Goal: Task Accomplishment & Management: Manage account settings

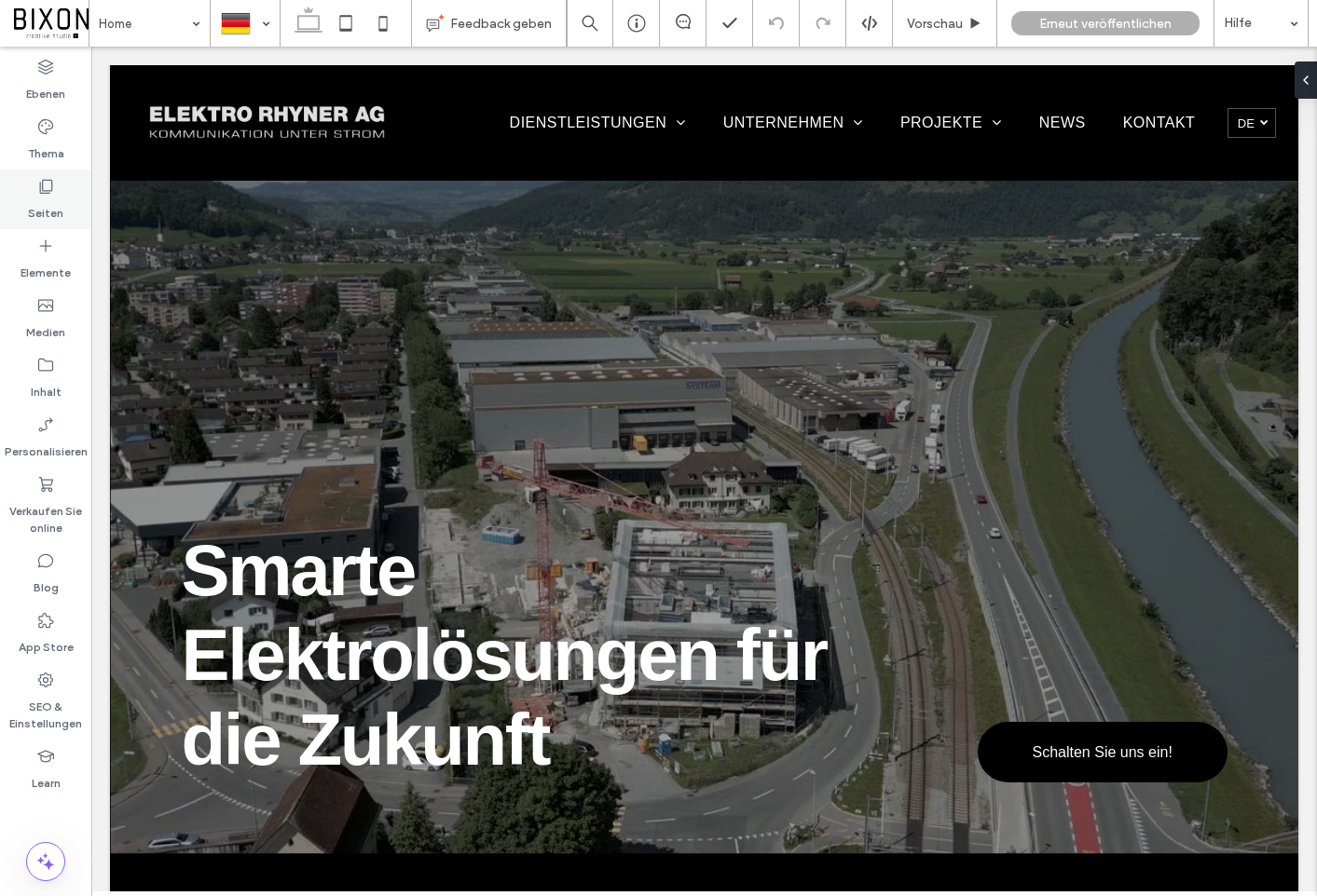
click at [50, 207] on label "Seiten" at bounding box center [46, 208] width 35 height 26
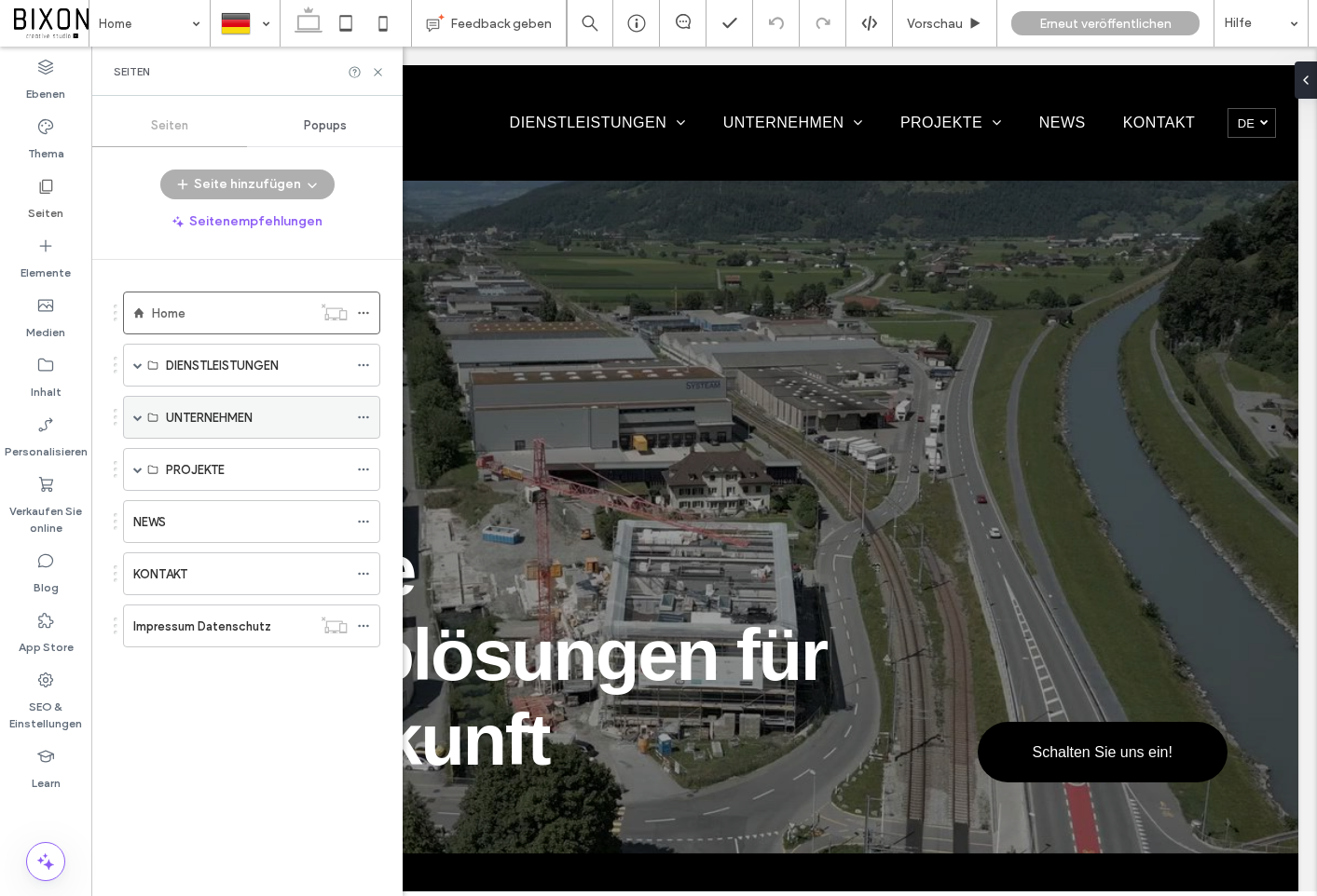
click at [133, 412] on span at bounding box center [138, 417] width 10 height 41
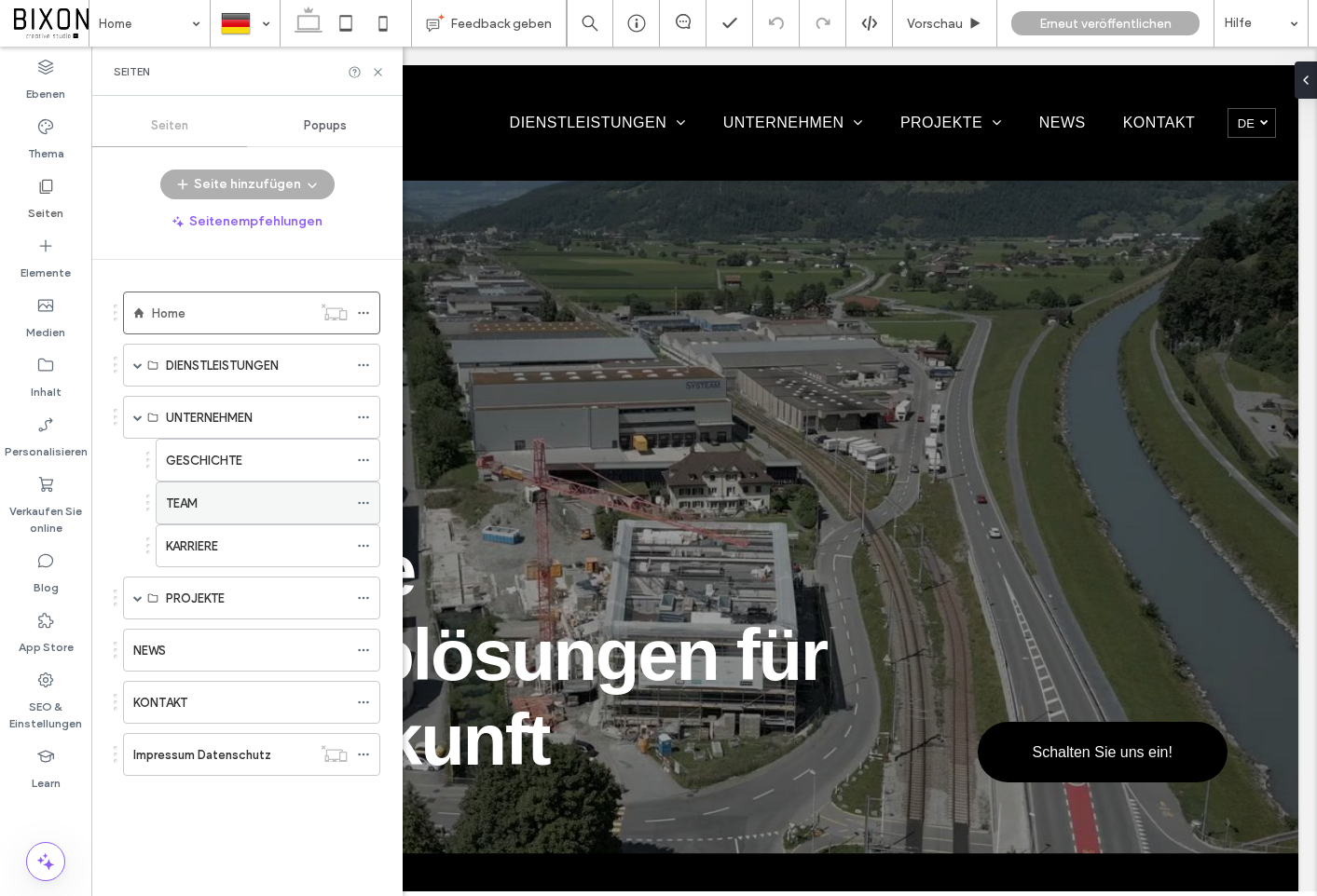
click at [188, 494] on label "TEAM" at bounding box center [182, 503] width 31 height 32
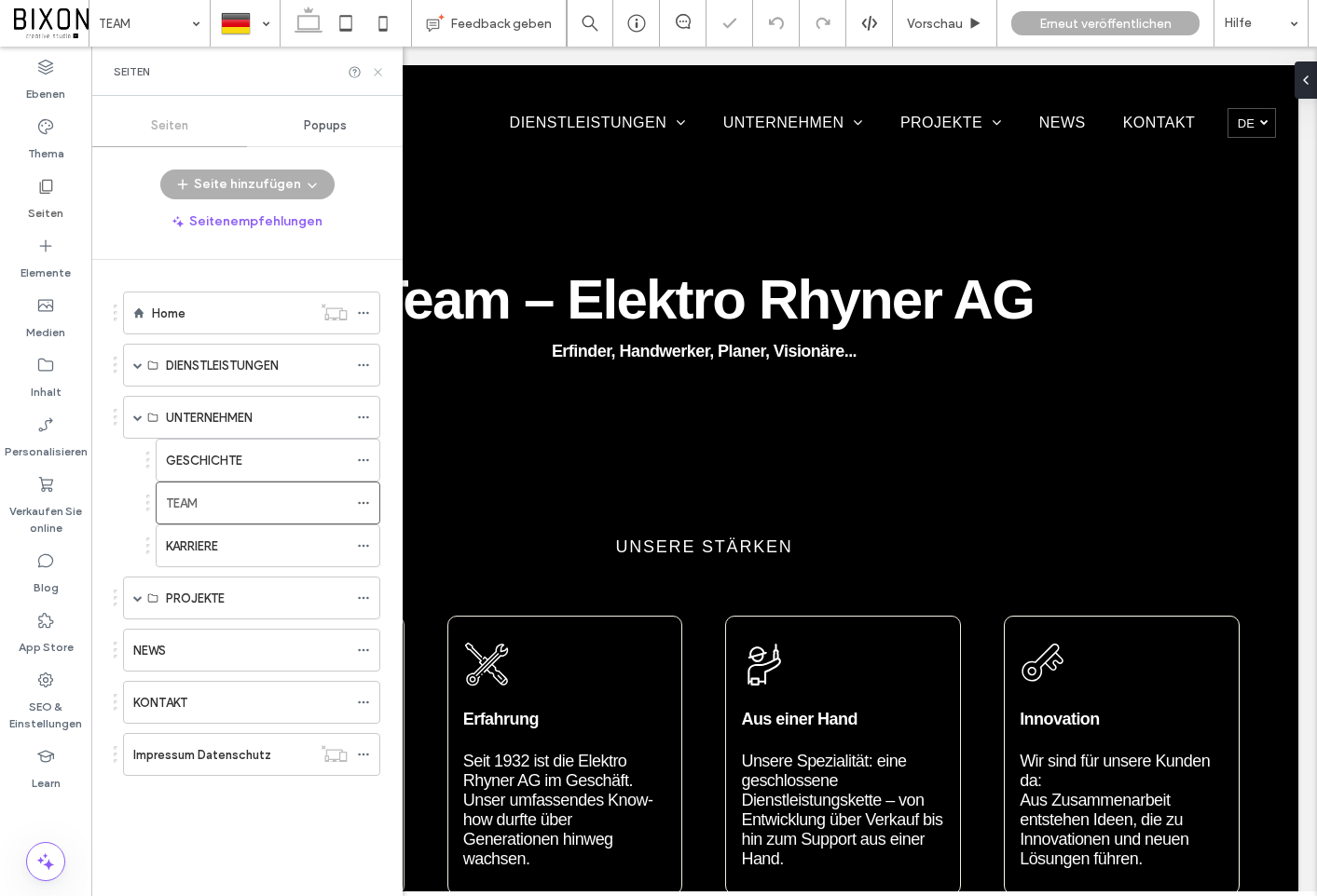
click at [378, 70] on use at bounding box center [377, 72] width 8 height 8
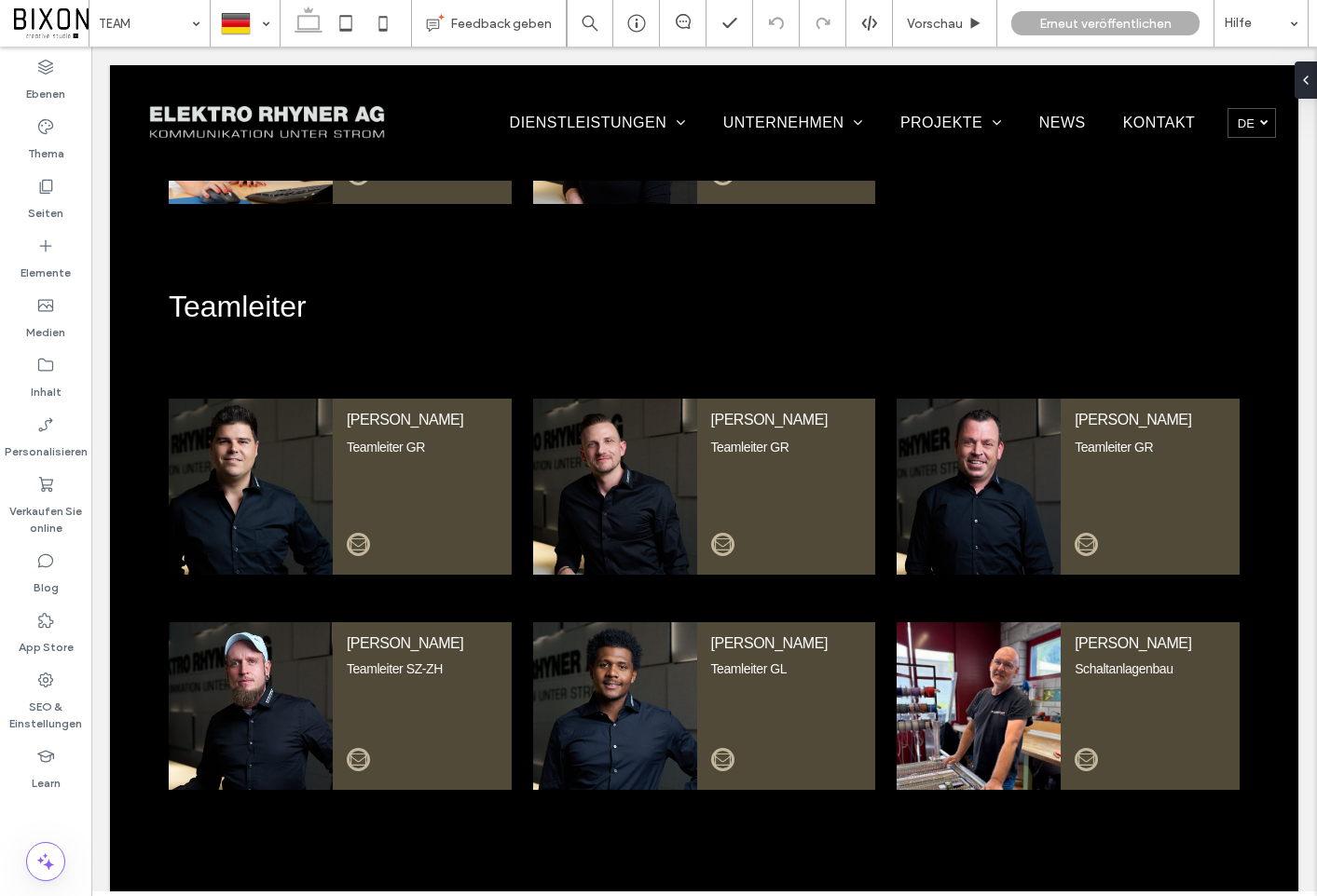
scroll to position [1749, 0]
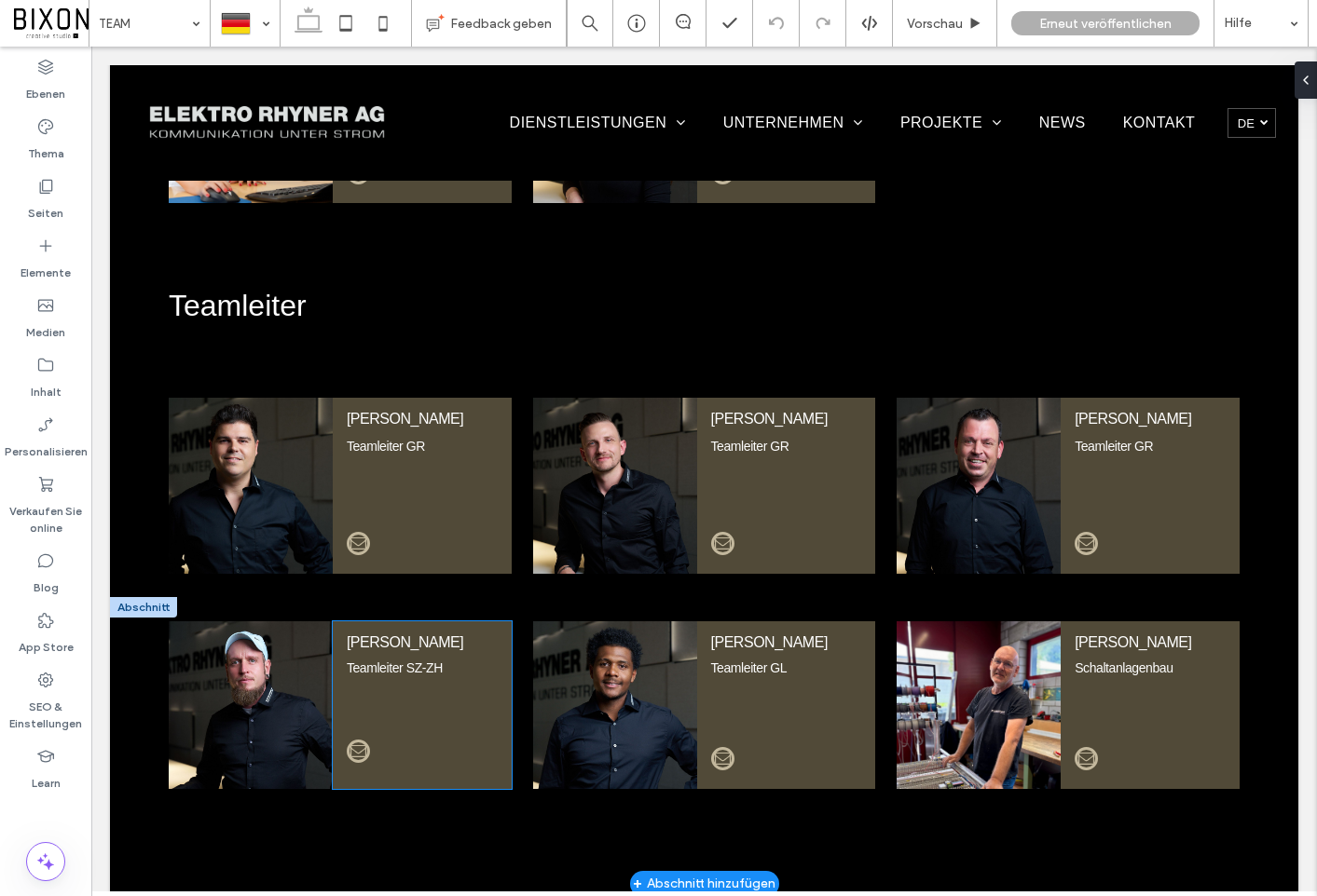
click at [361, 740] on span "email" at bounding box center [359, 751] width 23 height 23
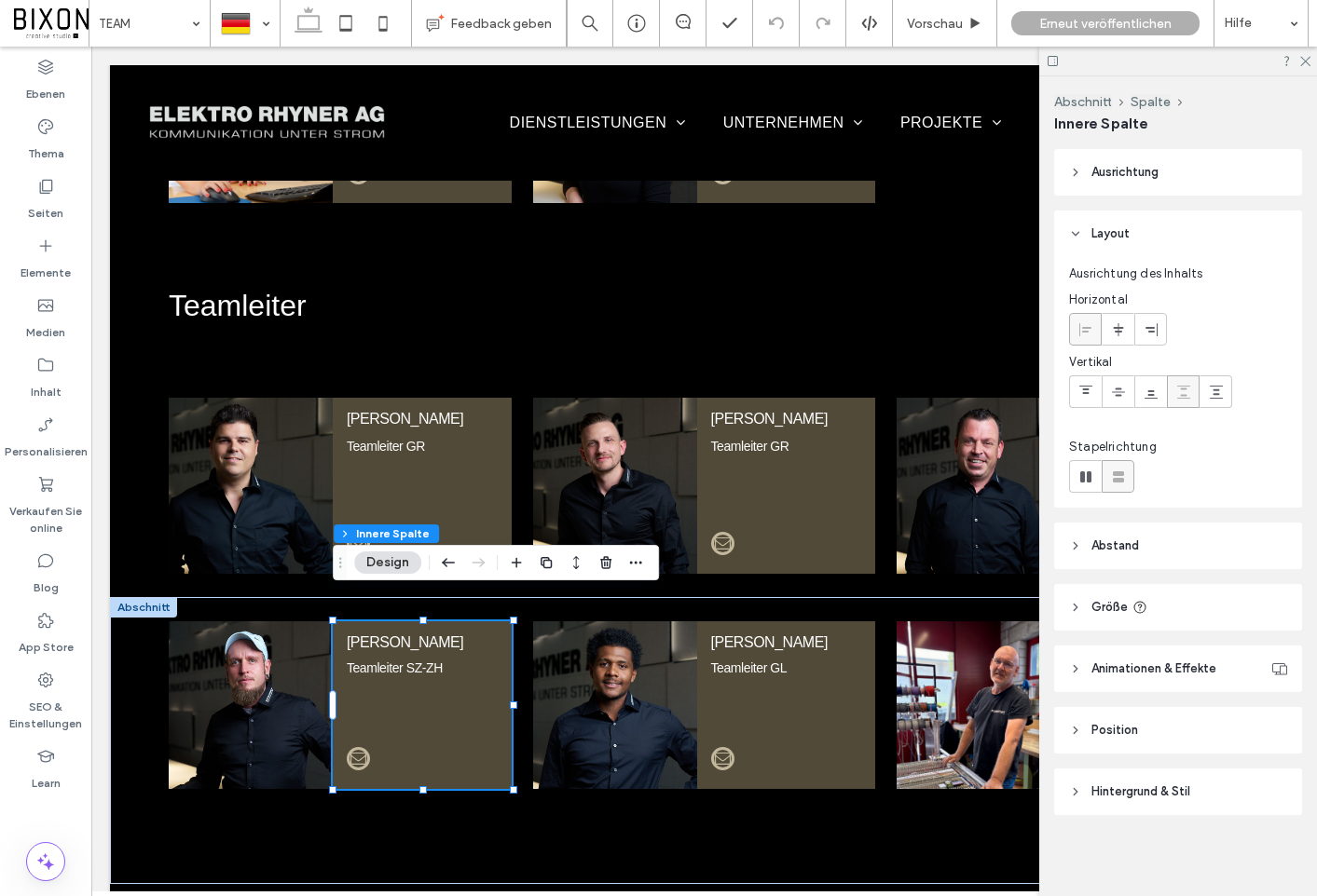
click at [1074, 171] on icon at bounding box center [1075, 172] width 13 height 13
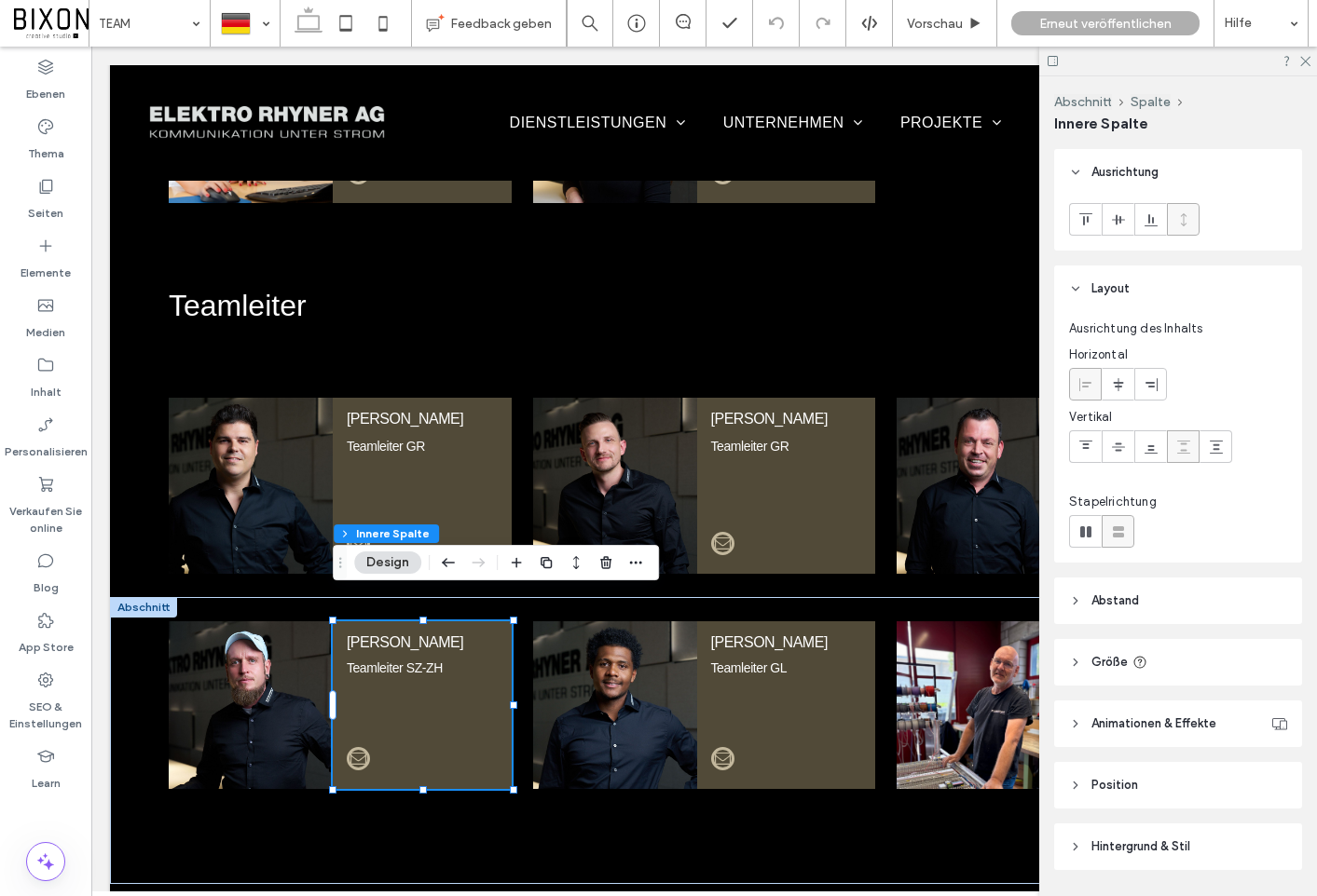
scroll to position [0, 0]
click at [349, 740] on span "email" at bounding box center [359, 751] width 23 height 23
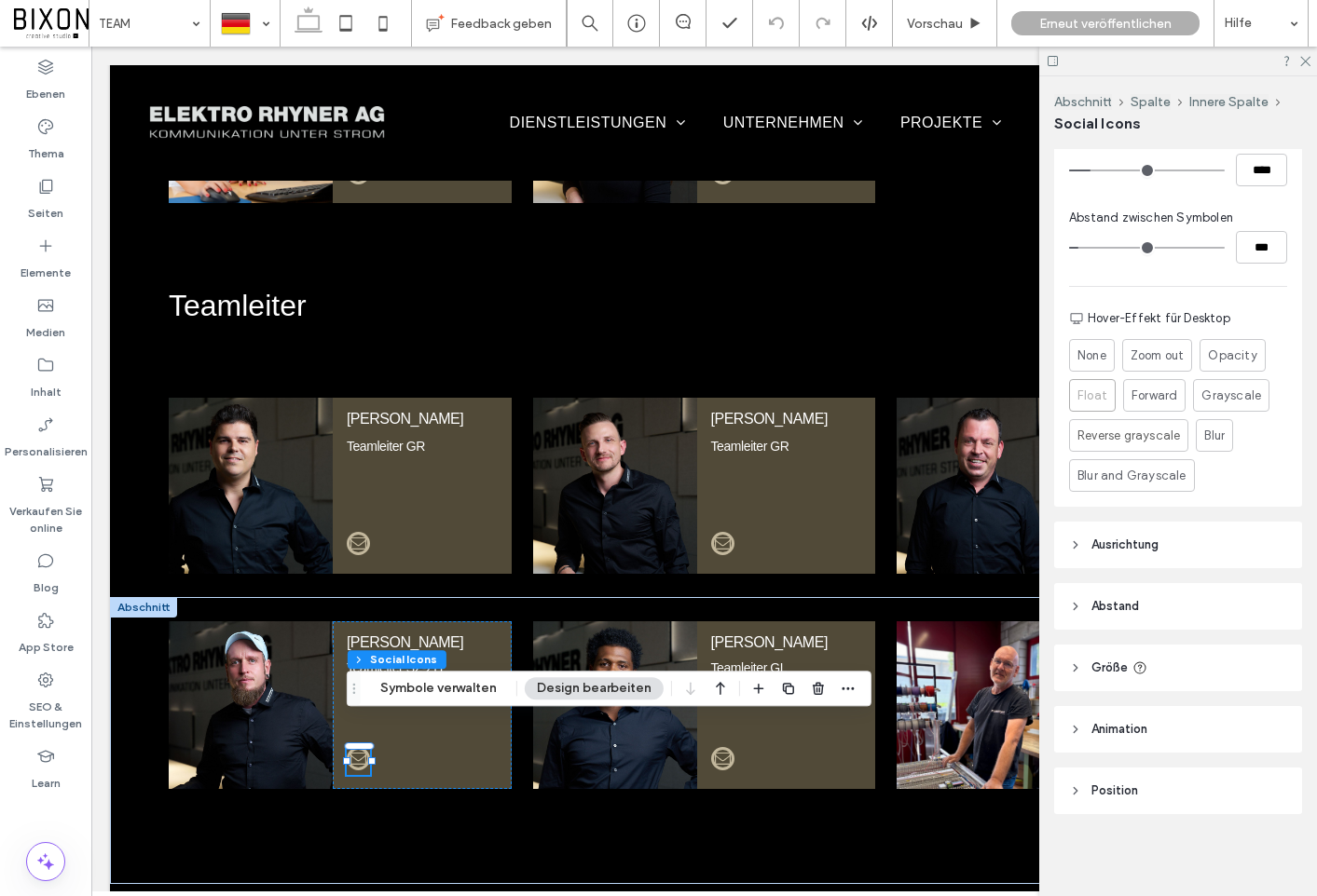
scroll to position [412, 0]
click at [415, 689] on button "Symbole verwalten" at bounding box center [439, 688] width 141 height 22
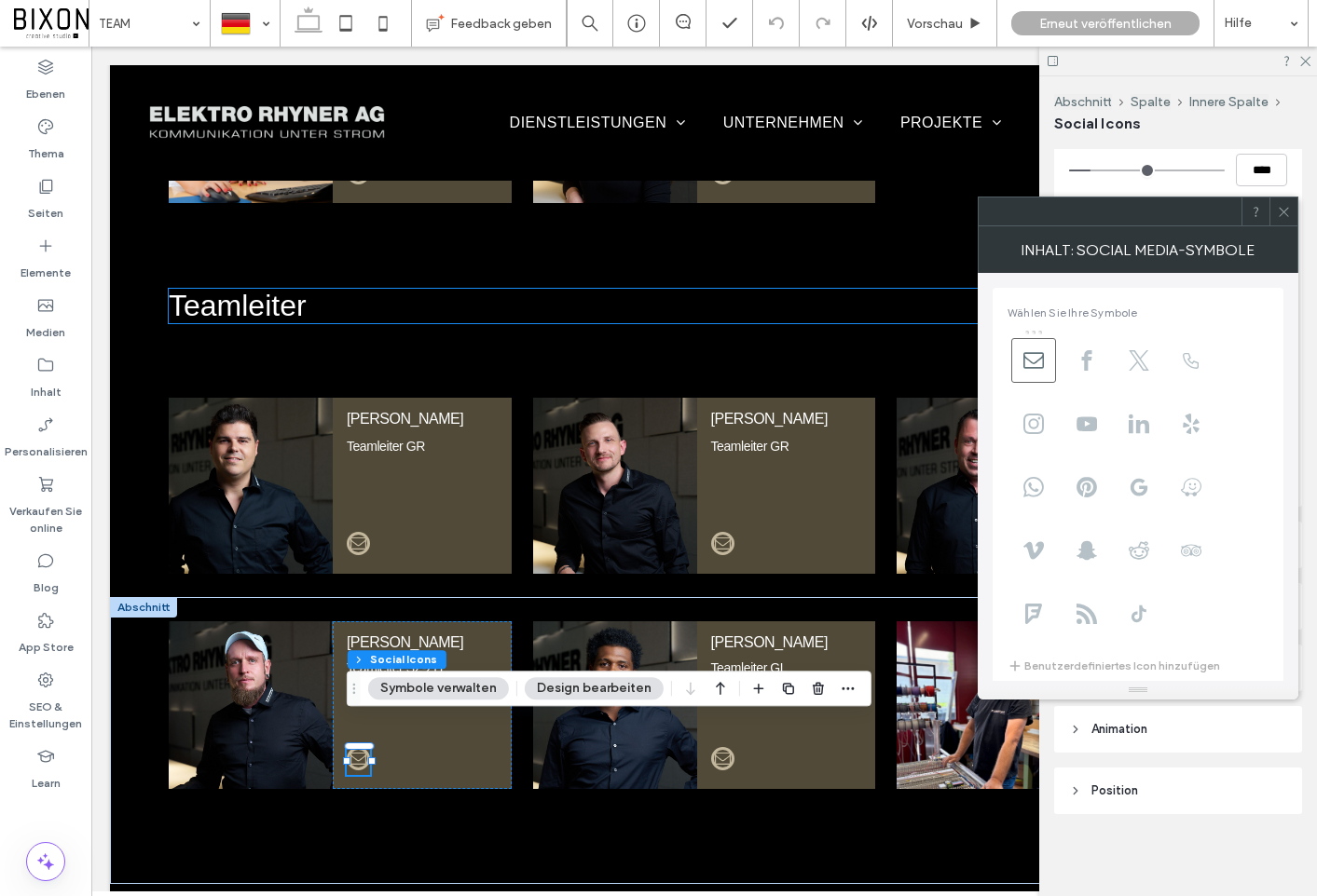
click at [1282, 216] on icon at bounding box center [1284, 212] width 14 height 14
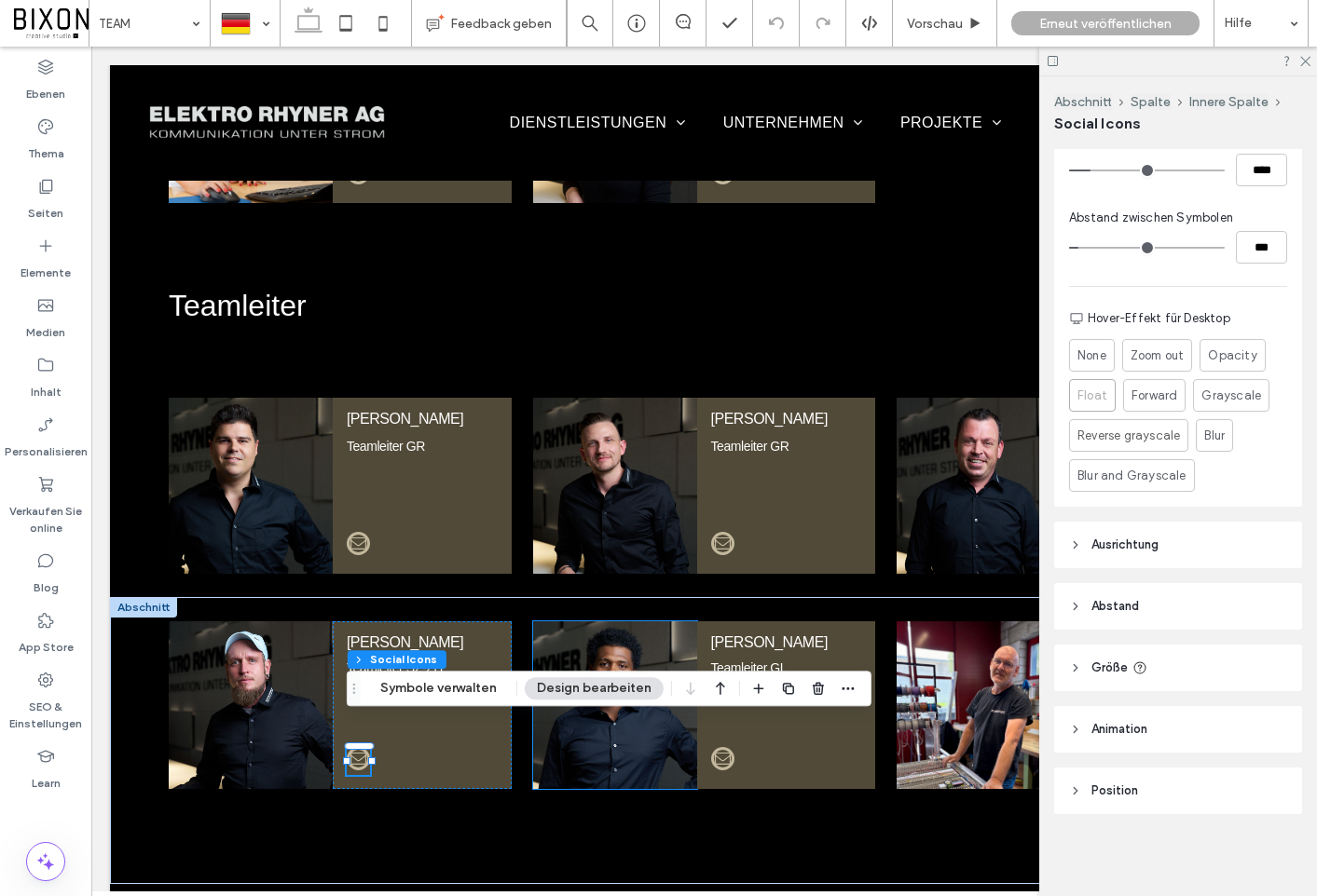
click at [601, 687] on button "Design bearbeiten" at bounding box center [594, 688] width 139 height 22
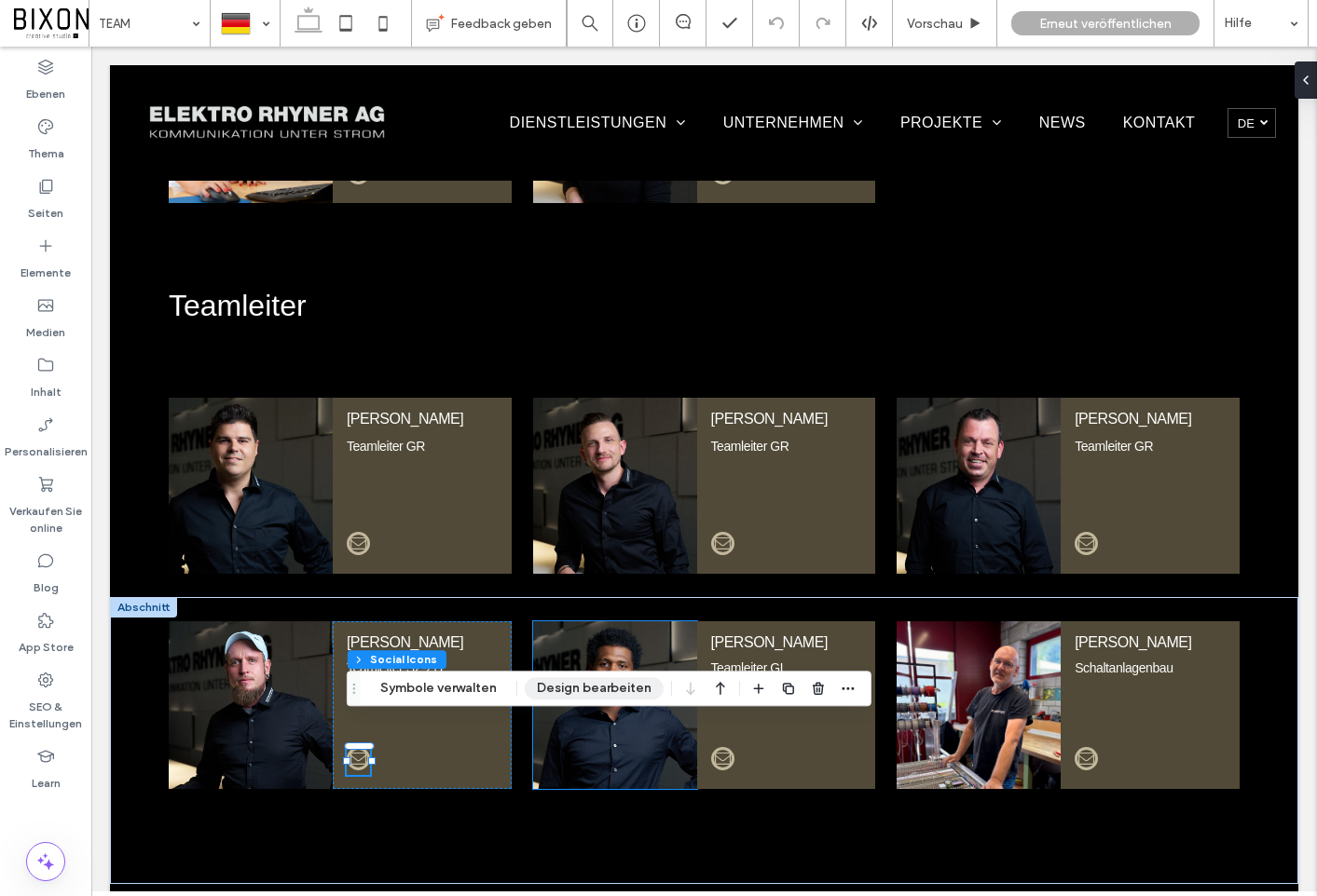
click at [601, 687] on button "Design bearbeiten" at bounding box center [594, 688] width 139 height 22
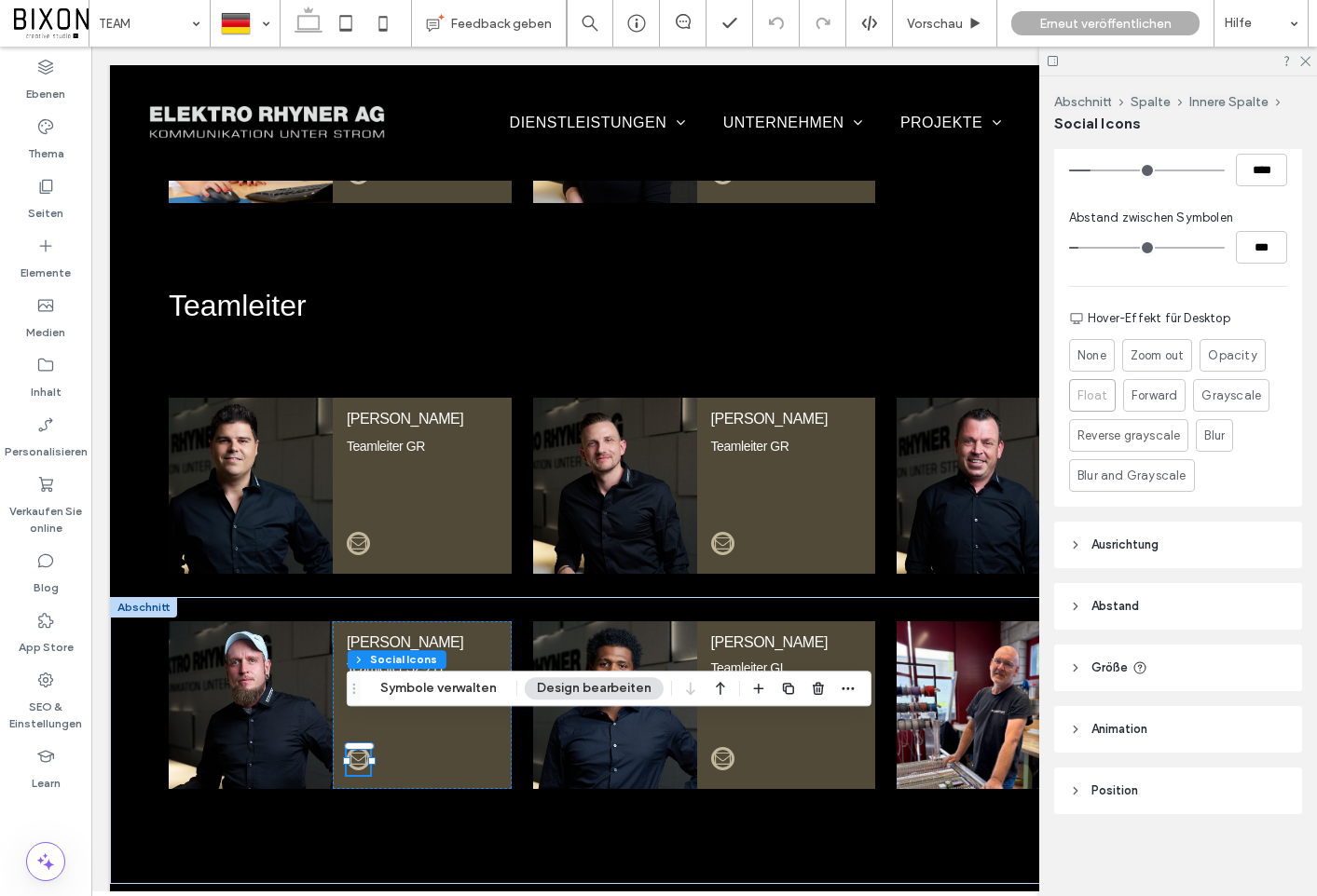
click at [1178, 544] on header "Ausrichtung" at bounding box center [1178, 545] width 248 height 47
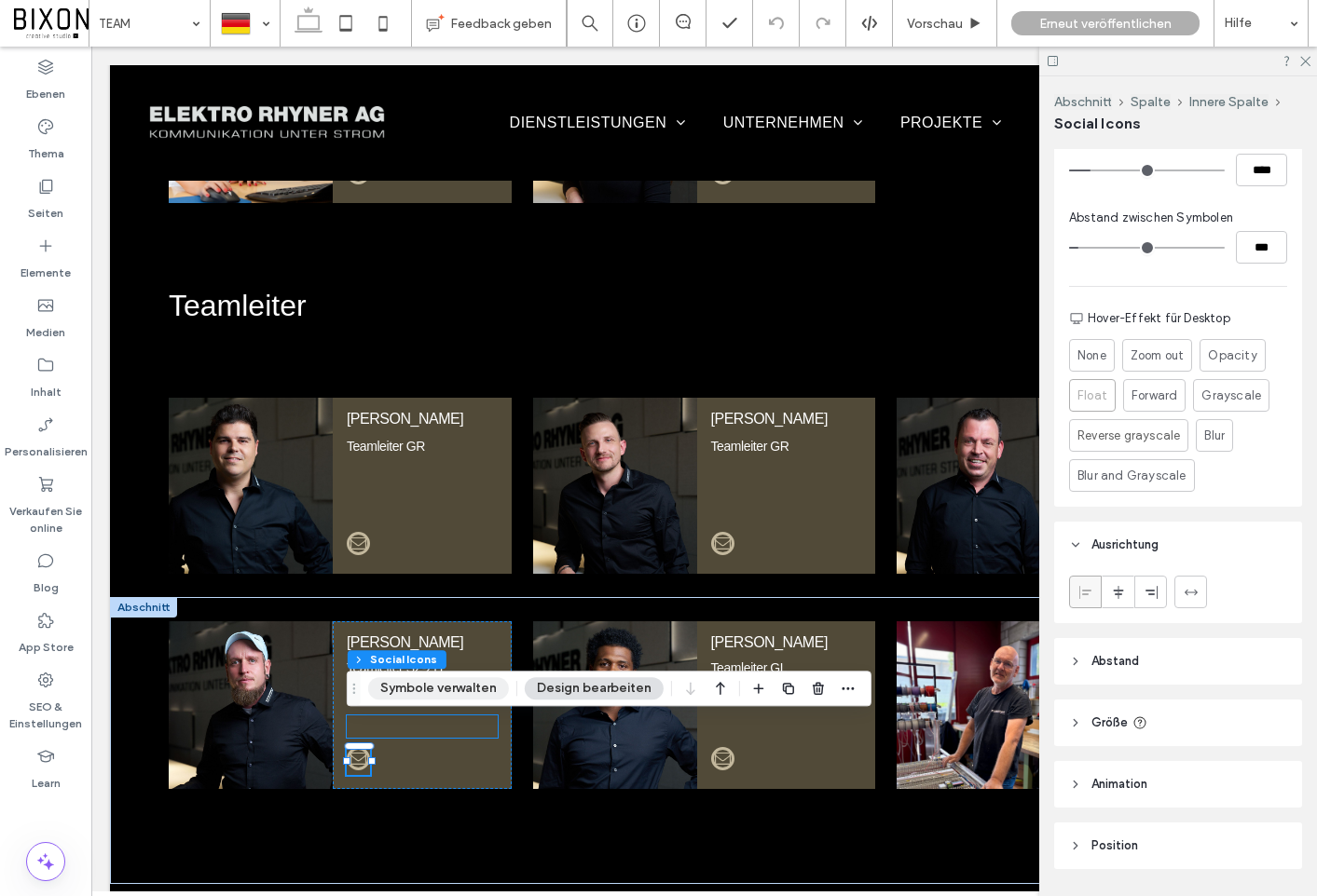
click at [423, 693] on button "Symbole verwalten" at bounding box center [439, 688] width 141 height 22
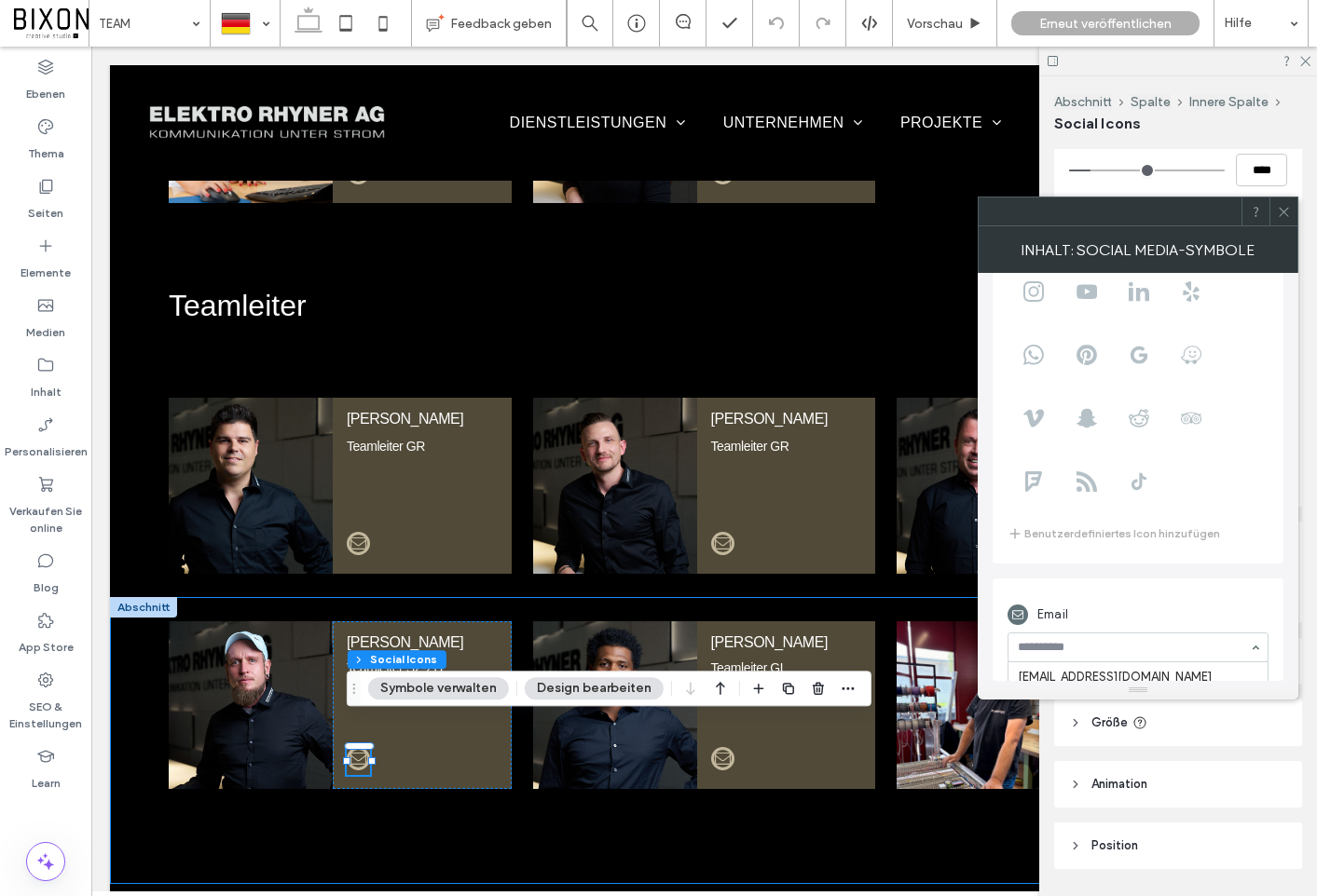
scroll to position [292, 0]
click at [1024, 648] on input at bounding box center [1132, 647] width 232 height 13
click at [1126, 576] on span "Wählen Sie Ihre Symbole Benutzerdefiniertes Icon hinzufügen Email [EMAIL_ADDRES…" at bounding box center [1138, 410] width 291 height 540
click at [1030, 647] on input at bounding box center [1132, 647] width 232 height 13
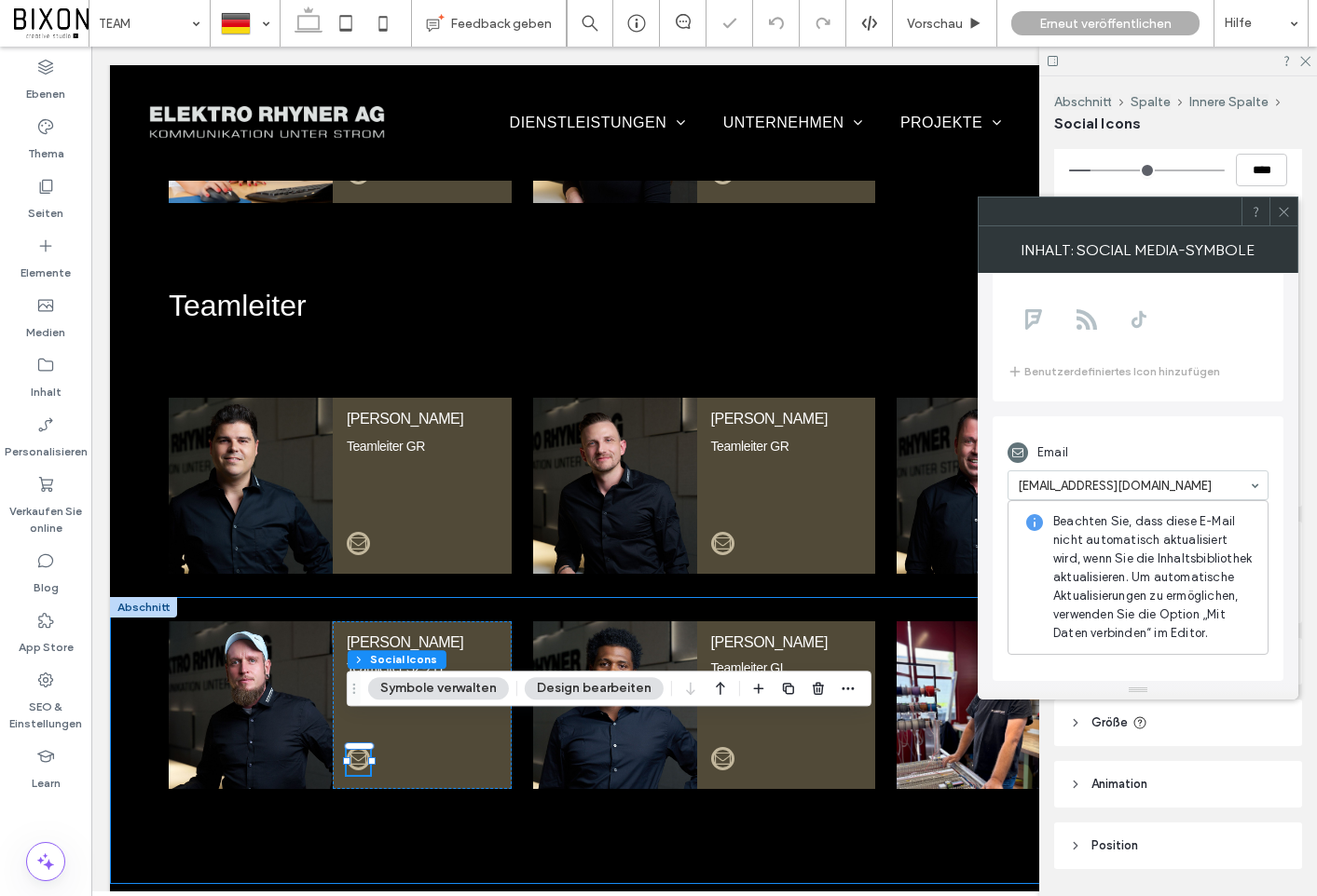
scroll to position [294, 0]
click at [1157, 348] on div at bounding box center [1137, 192] width 261 height 317
click at [1278, 219] on span at bounding box center [1284, 211] width 14 height 28
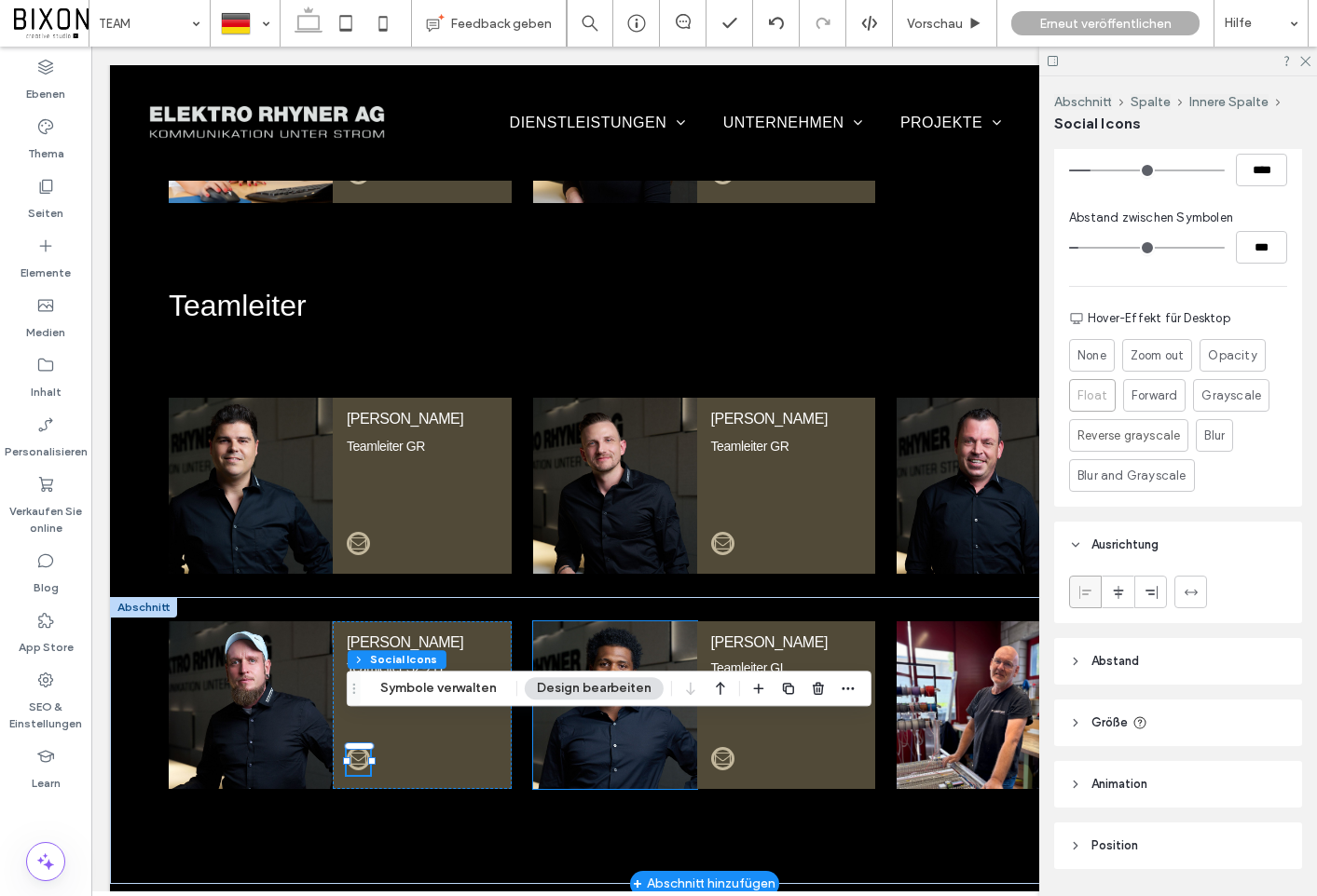
click at [640, 621] on img at bounding box center [616, 705] width 164 height 168
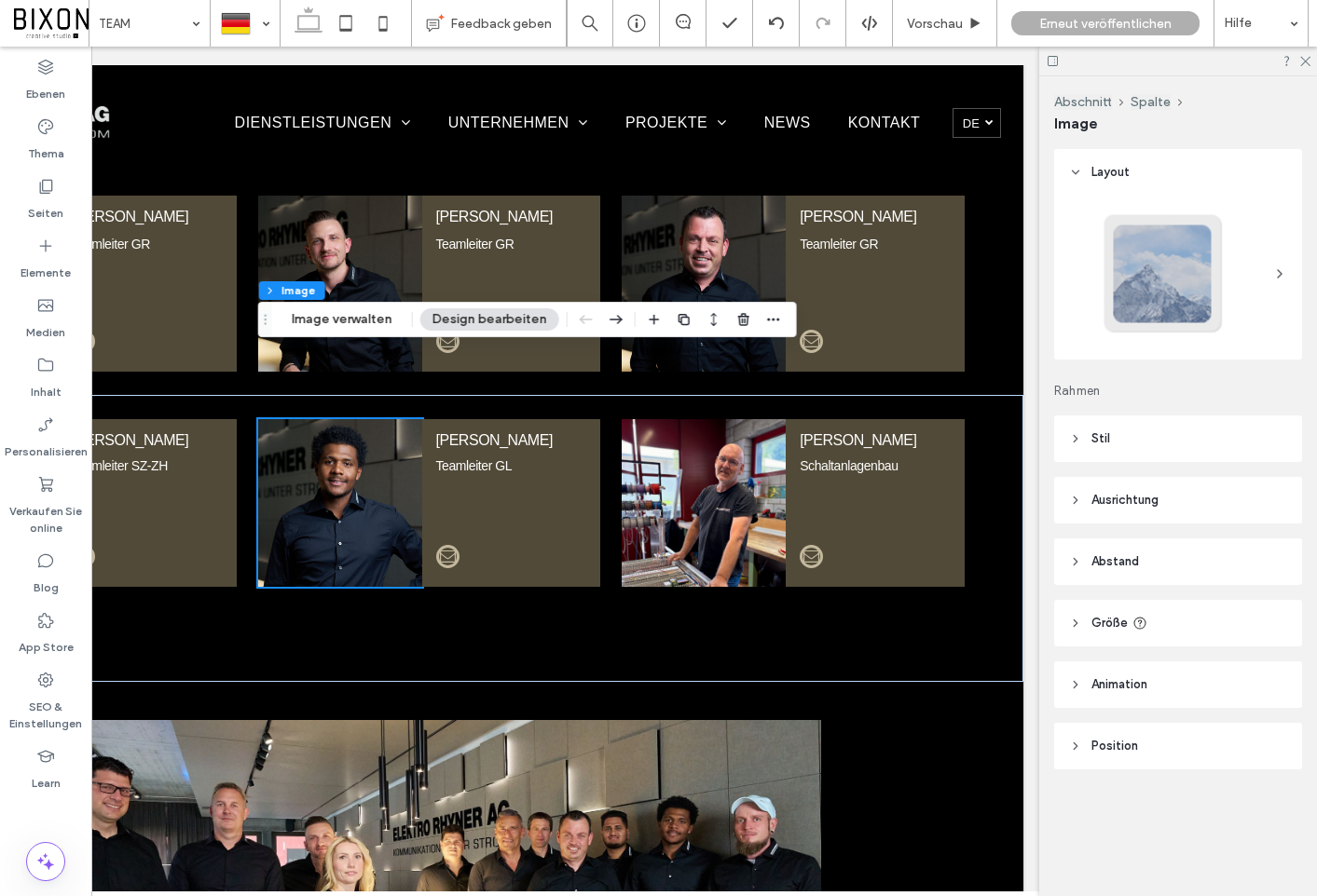
scroll to position [1915, 0]
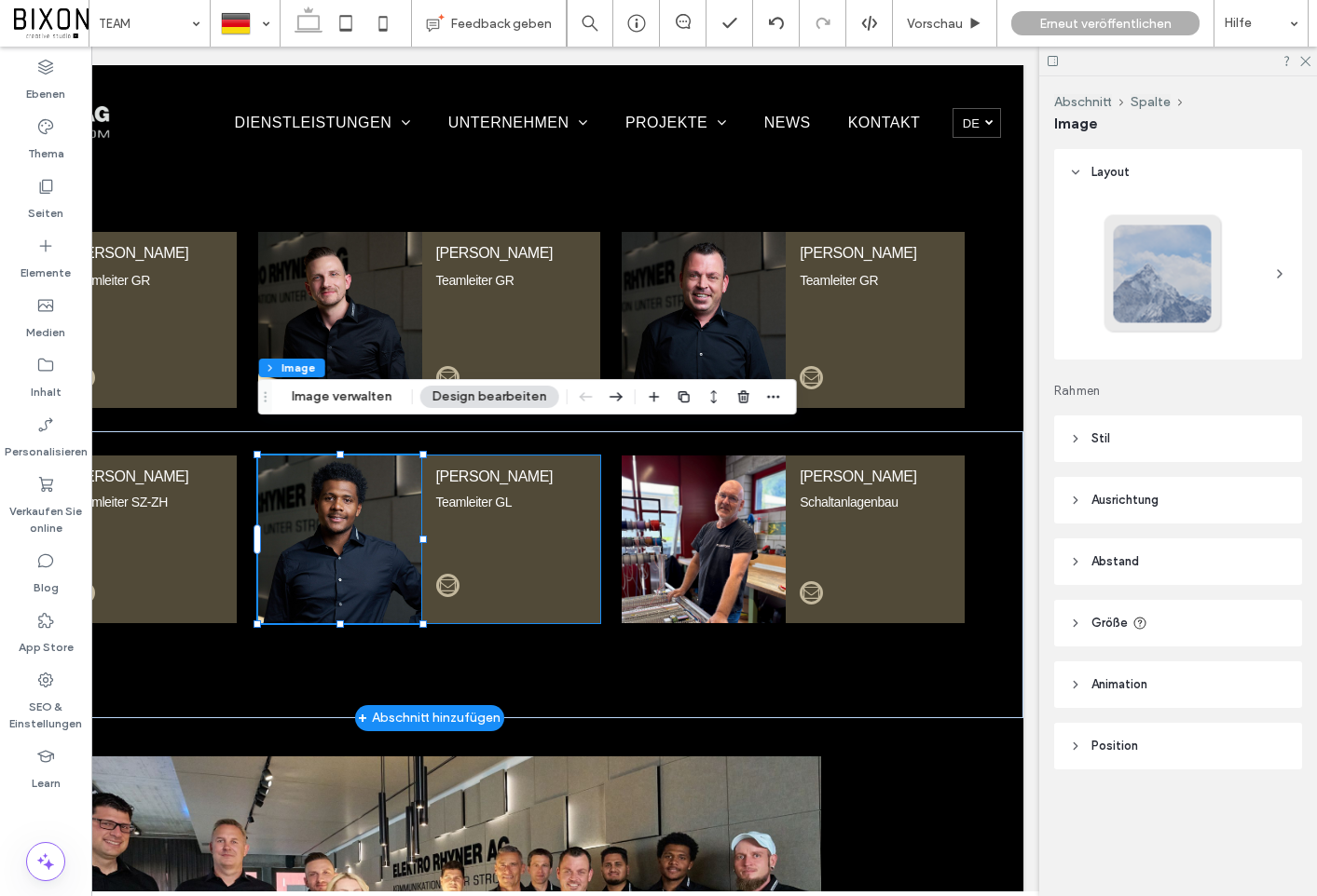
click at [446, 574] on span "email" at bounding box center [447, 585] width 23 height 23
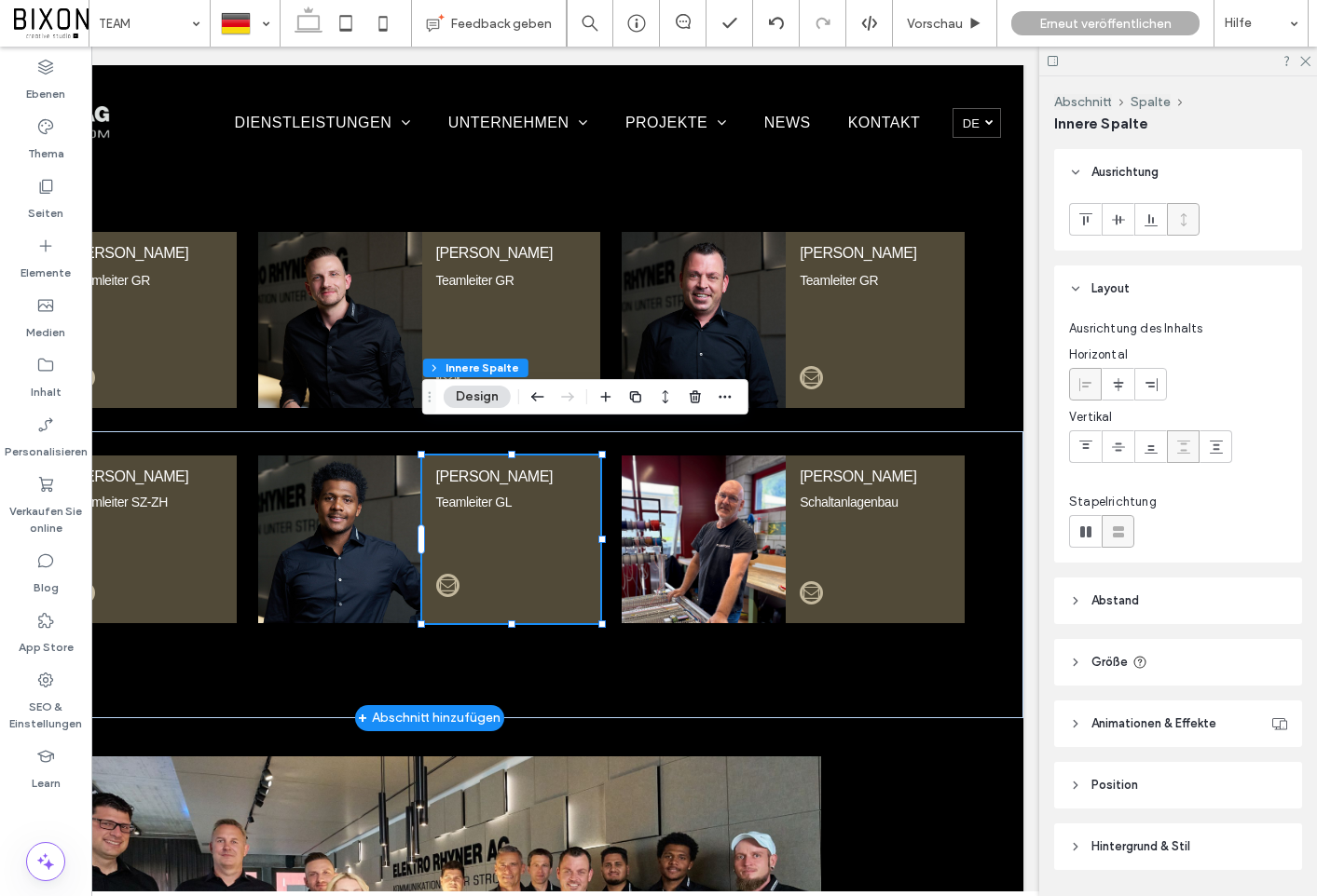
click at [446, 574] on span "email" at bounding box center [447, 585] width 23 height 23
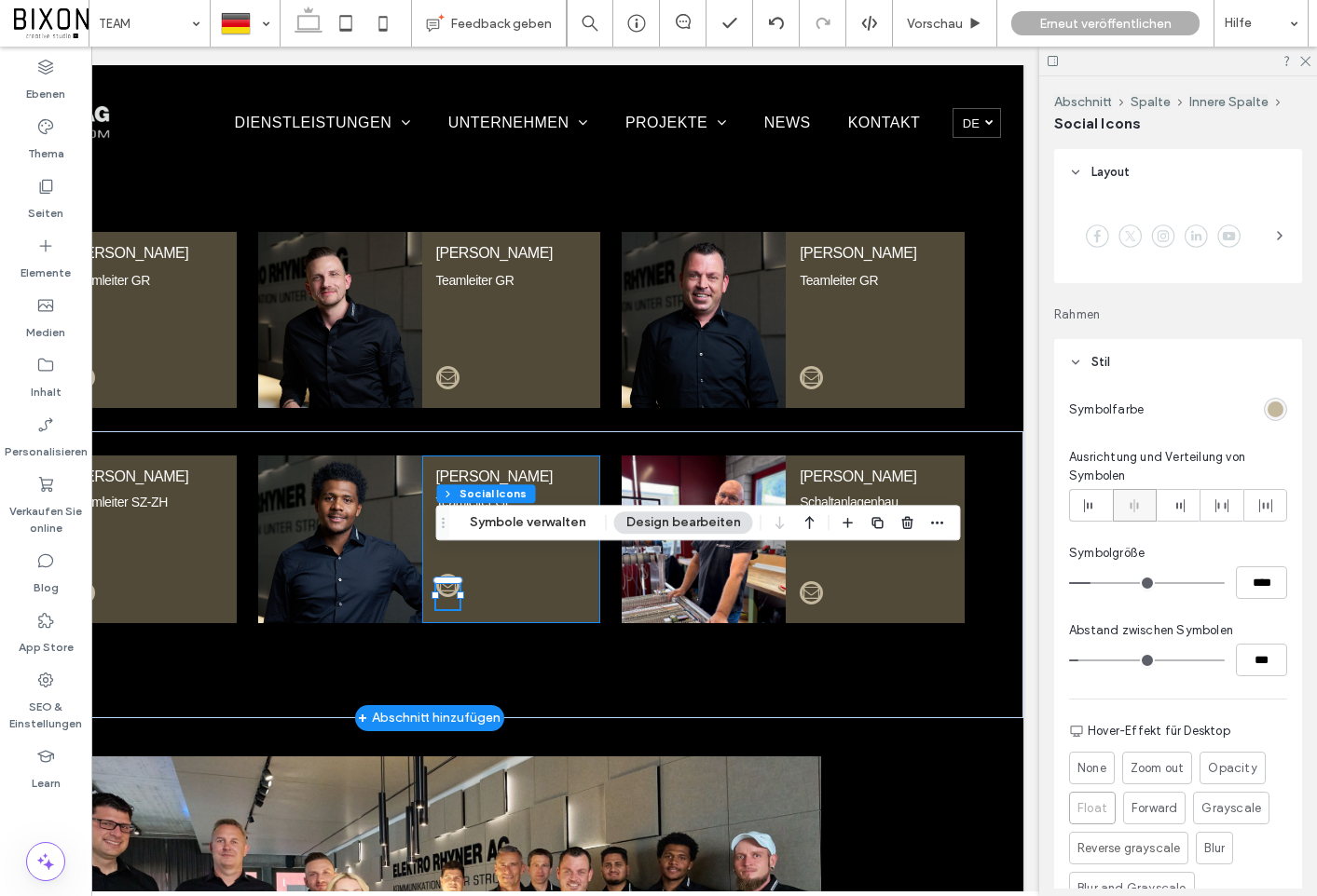
click at [446, 574] on span "email" at bounding box center [447, 585] width 23 height 23
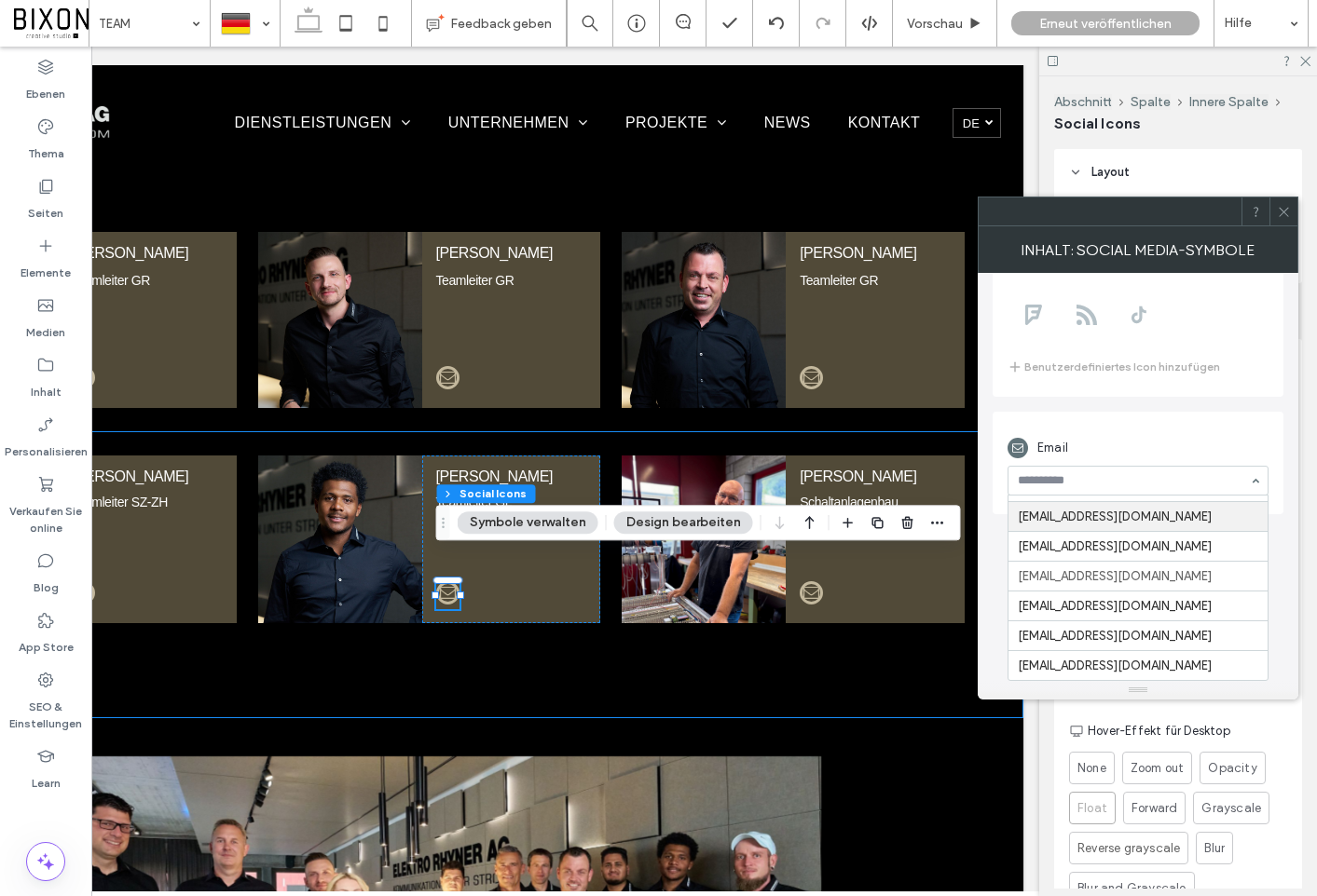
scroll to position [299, 0]
click at [983, 647] on div "Wählen Sie Ihre Symbole Benutzerdefiniertes Icon hinzufügen Email [EMAIL_ADDRES…" at bounding box center [1137, 477] width 320 height 408
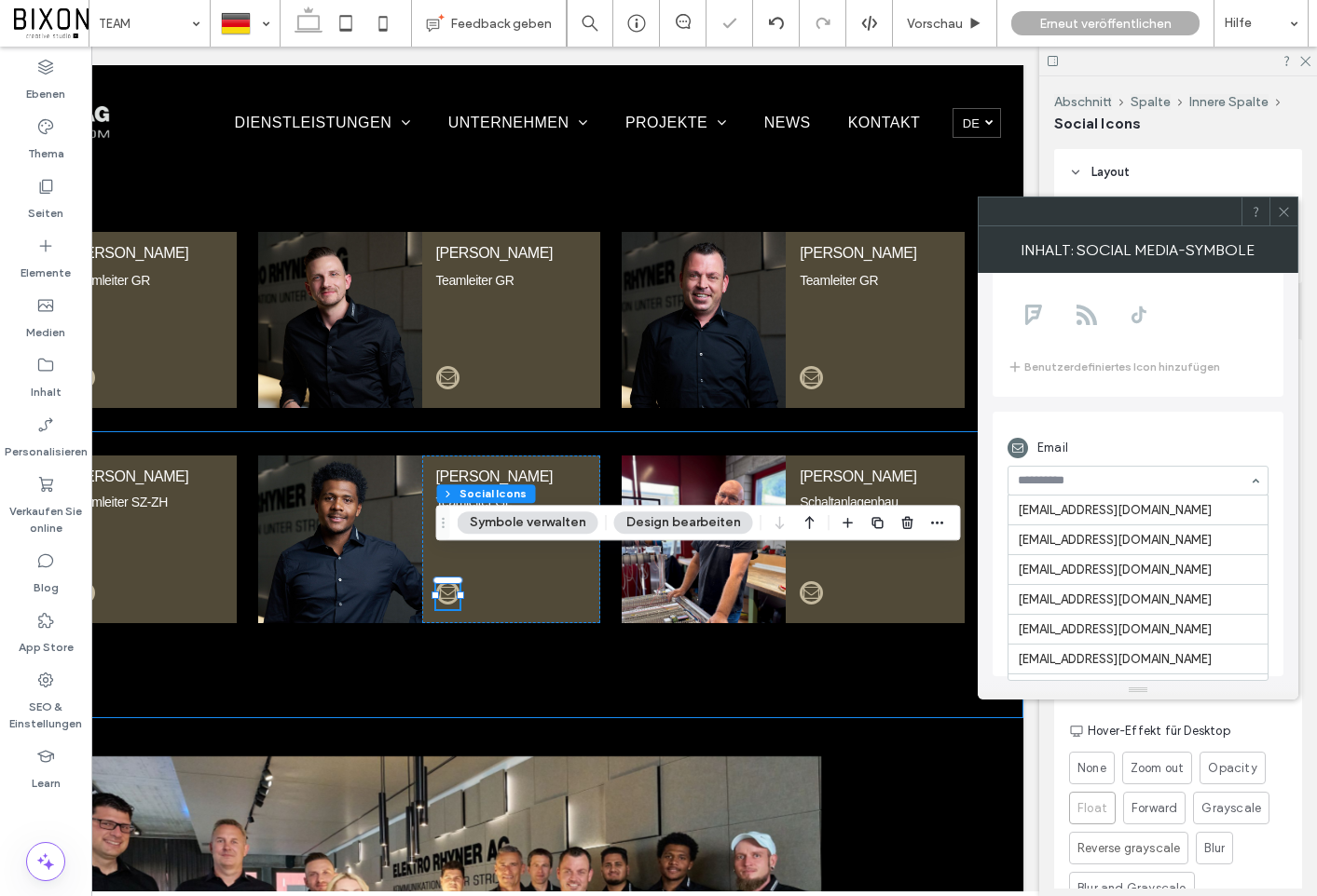
scroll to position [292, 0]
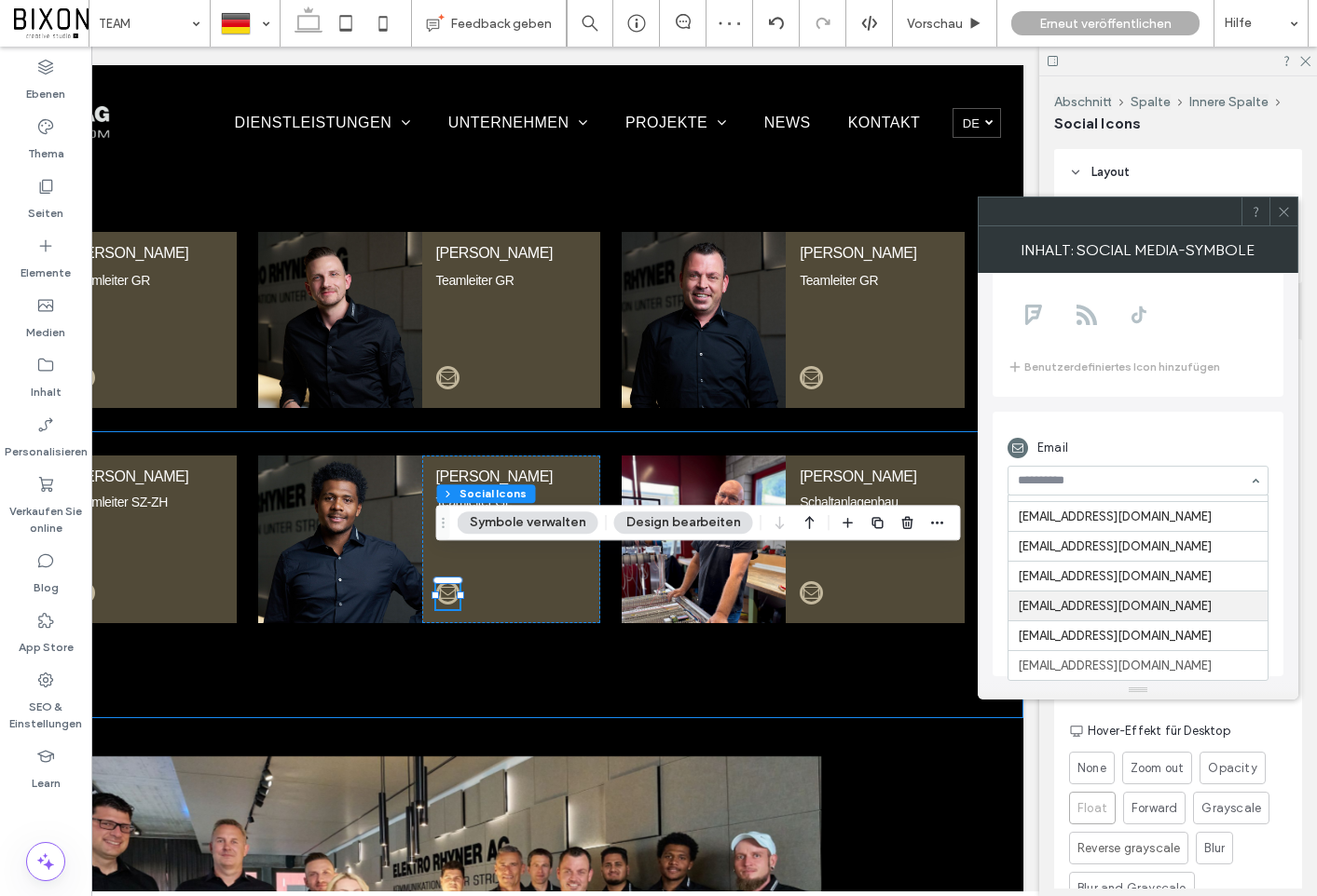
click at [1097, 345] on div at bounding box center [1137, 189] width 261 height 317
click at [1156, 474] on input at bounding box center [1132, 480] width 232 height 13
type input "*"
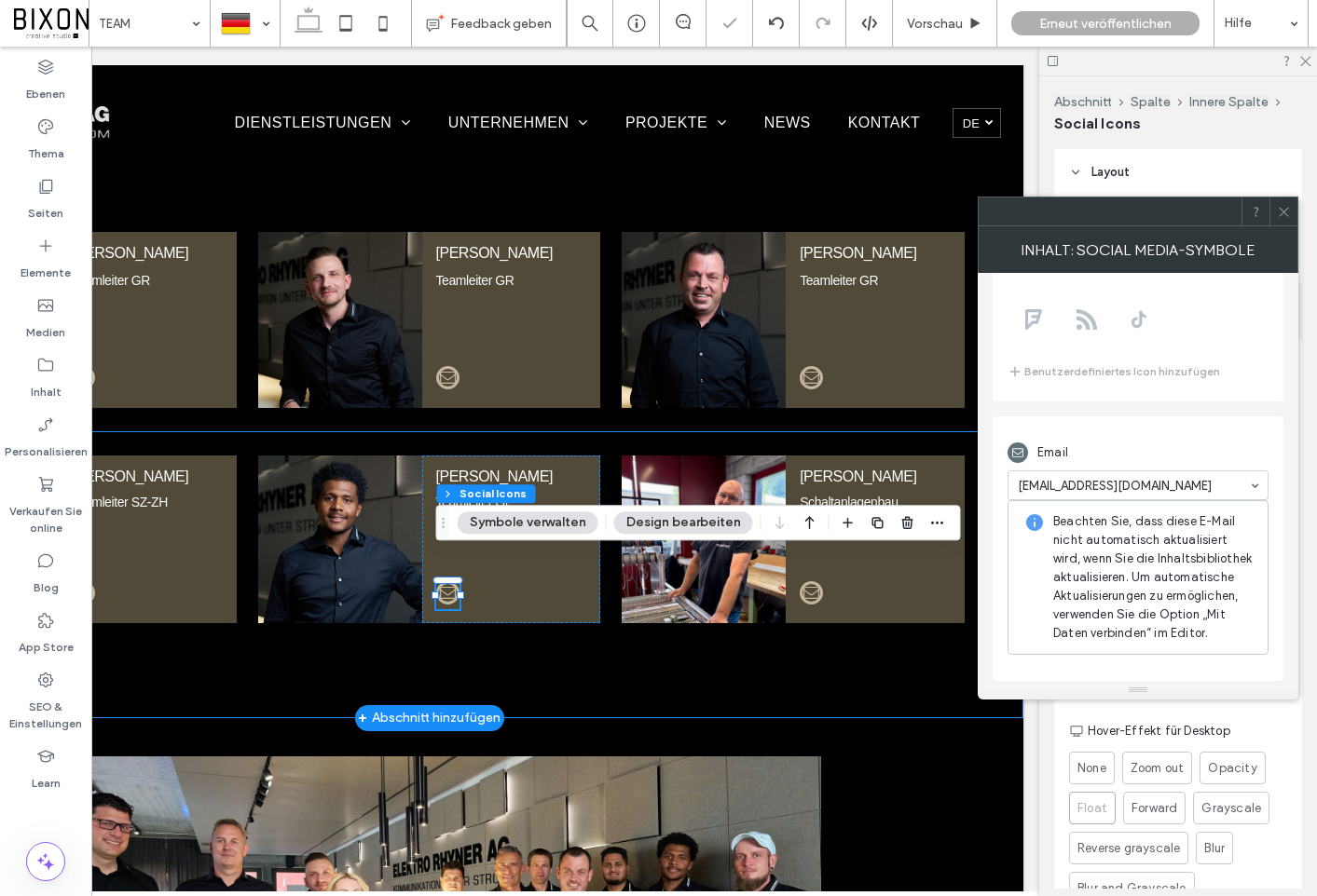
click at [813, 651] on div "[PERSON_NAME] Teamleiter SZ-ZH [PERSON_NAME] Teamleiter GL [PERSON_NAME] Schalt…" at bounding box center [429, 576] width 1118 height 287
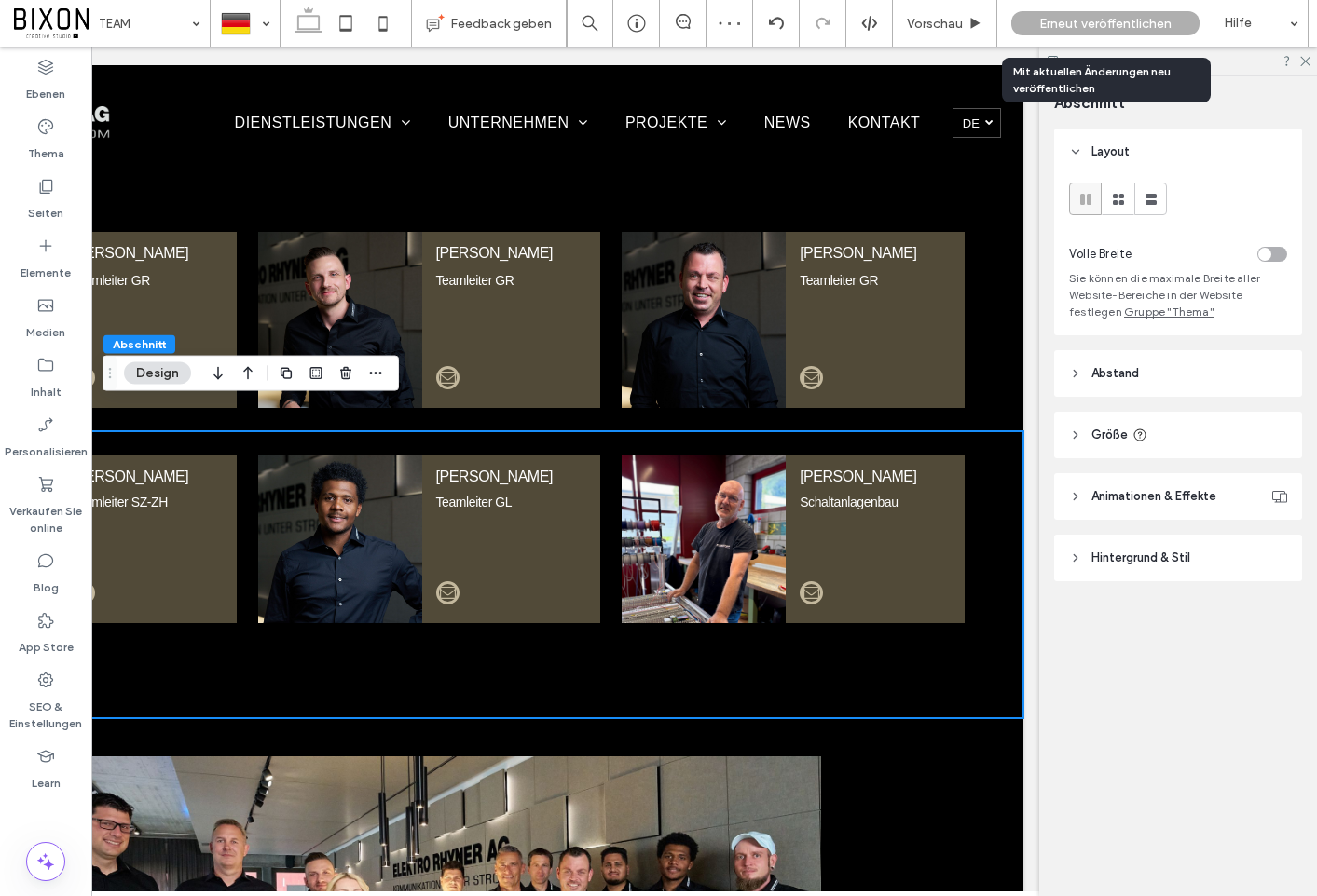
click at [1057, 18] on span "Erneut veröffentlichen" at bounding box center [1104, 23] width 132 height 16
